Goal: Task Accomplishment & Management: Use online tool/utility

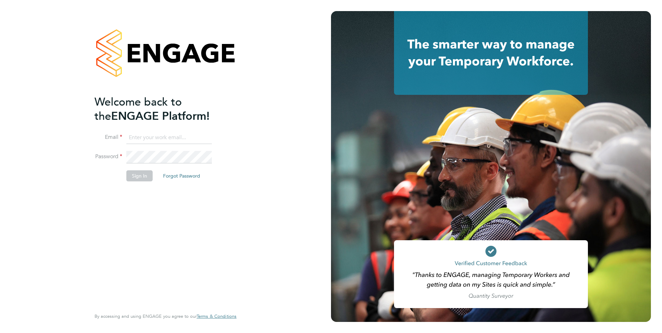
type input "george@mmpconsultancy.co.uk"
click at [136, 175] on button "Sign In" at bounding box center [139, 175] width 26 height 11
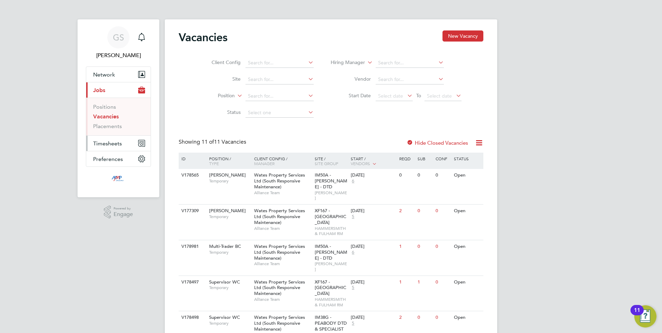
click at [110, 141] on span "Timesheets" at bounding box center [107, 143] width 29 height 7
click at [107, 120] on link "Timesheets" at bounding box center [107, 122] width 29 height 7
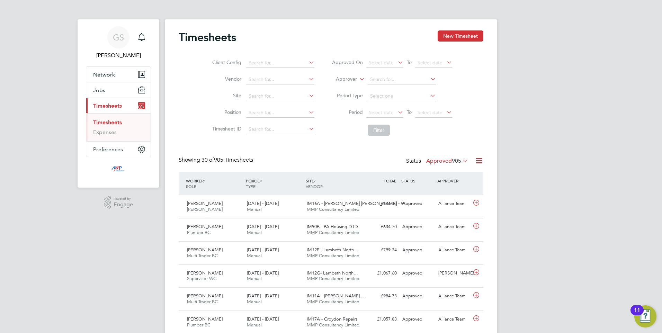
click at [480, 160] on icon at bounding box center [479, 160] width 9 height 9
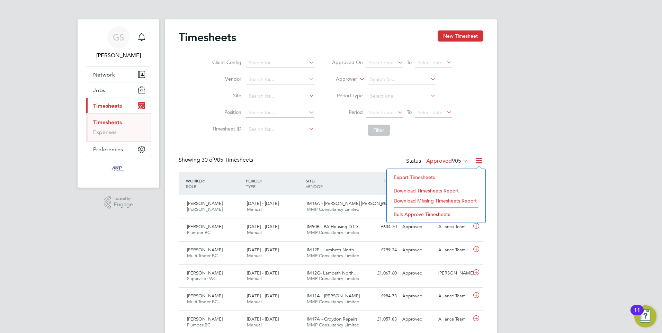
click at [410, 178] on li "Export Timesheets" at bounding box center [436, 177] width 92 height 10
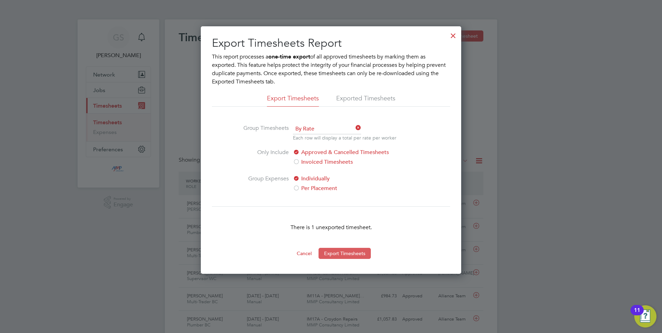
click at [342, 253] on button "Export Timesheets" at bounding box center [344, 253] width 52 height 11
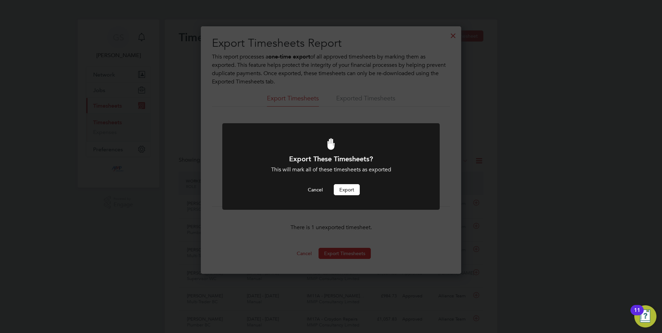
click at [343, 190] on button "Export" at bounding box center [347, 189] width 26 height 11
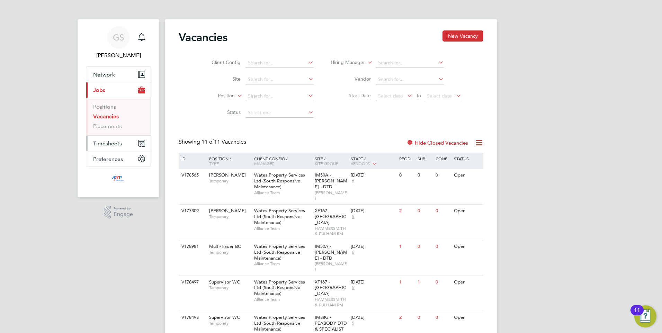
click at [108, 142] on span "Timesheets" at bounding box center [107, 143] width 29 height 7
click at [104, 121] on link "Timesheets" at bounding box center [107, 122] width 29 height 7
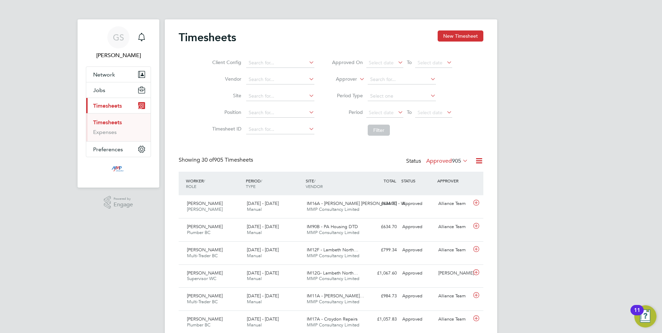
click at [477, 161] on icon at bounding box center [479, 160] width 9 height 9
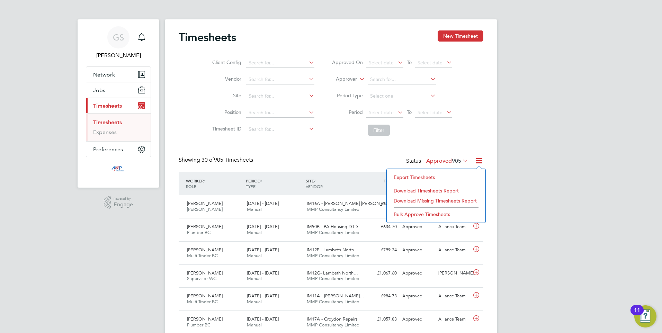
click at [414, 176] on li "Export Timesheets" at bounding box center [436, 177] width 92 height 10
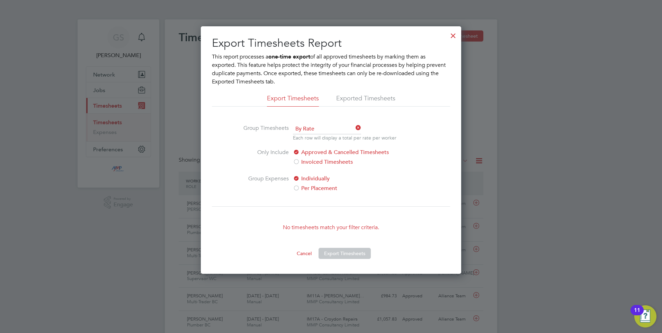
click at [453, 35] on div at bounding box center [453, 34] width 12 height 12
